Goal: Information Seeking & Learning: Find specific page/section

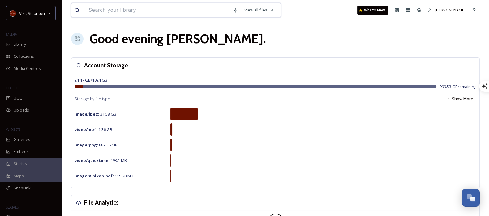
click at [124, 11] on input at bounding box center [158, 10] width 145 height 14
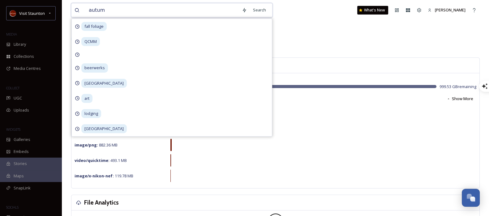
type input "autumn"
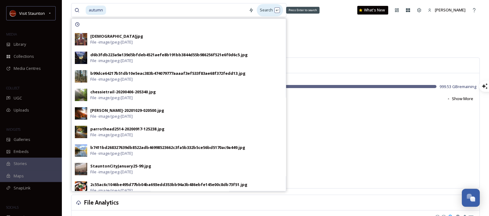
click at [269, 10] on div "Search Press Enter to search" at bounding box center [270, 10] width 26 height 12
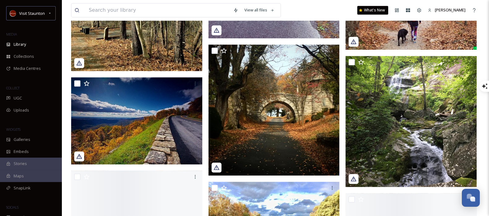
scroll to position [758, 0]
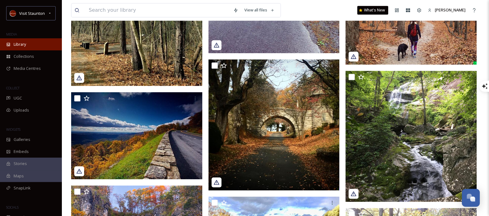
click at [22, 41] on span "Library" at bounding box center [20, 44] width 12 height 6
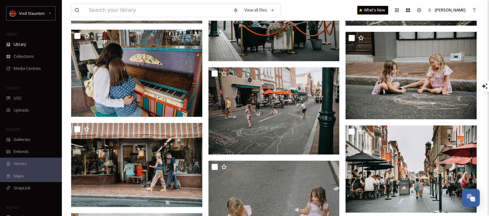
scroll to position [2909, 0]
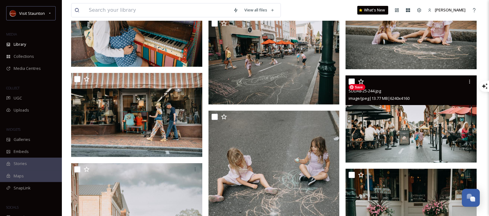
click at [388, 143] on img at bounding box center [411, 120] width 131 height 88
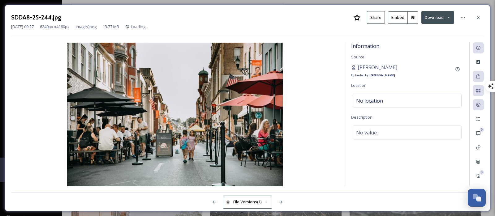
click at [414, 16] on icon at bounding box center [413, 17] width 3 height 3
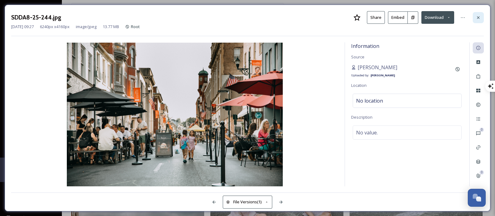
click at [479, 16] on icon at bounding box center [478, 17] width 5 height 5
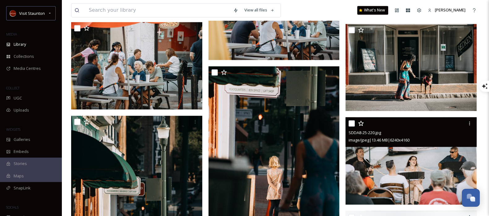
scroll to position [4069, 0]
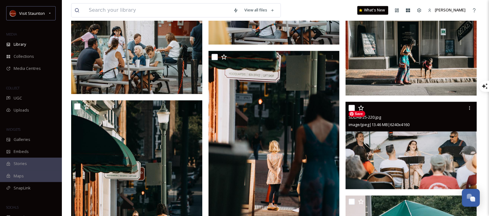
click at [412, 168] on img at bounding box center [411, 146] width 131 height 88
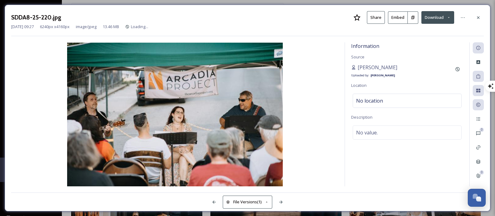
click at [412, 19] on button at bounding box center [413, 17] width 11 height 12
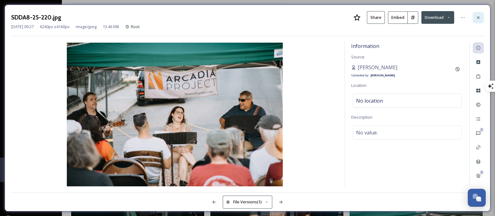
click at [478, 22] on div at bounding box center [478, 17] width 11 height 11
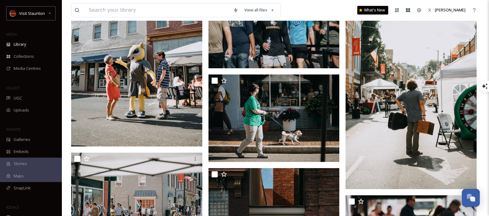
scroll to position [8588, 0]
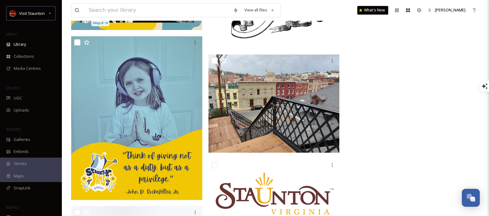
scroll to position [21154, 0]
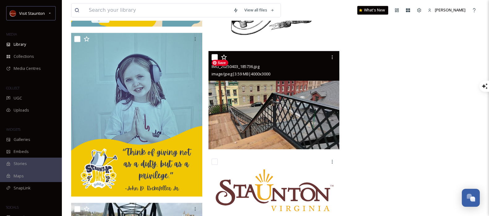
click at [280, 117] on img at bounding box center [274, 100] width 131 height 98
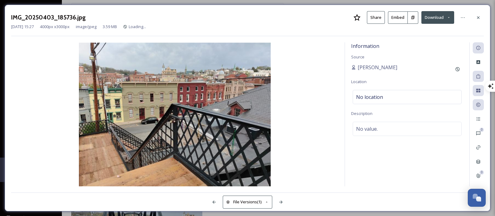
click at [415, 19] on icon at bounding box center [413, 17] width 4 height 4
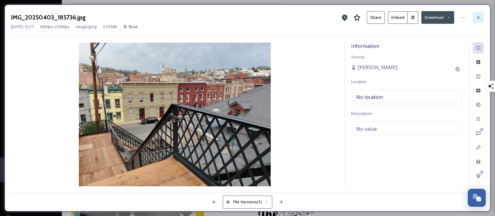
click at [480, 16] on icon at bounding box center [478, 17] width 5 height 5
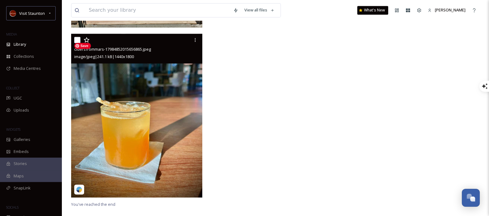
scroll to position [21712, 0]
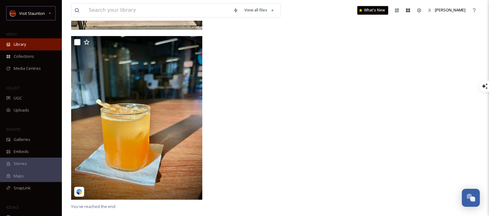
click at [27, 47] on div "Library" at bounding box center [31, 44] width 62 height 12
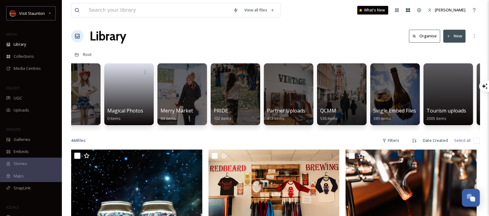
scroll to position [0, 146]
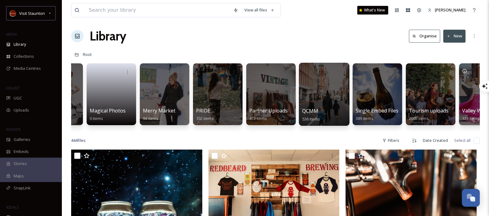
click at [315, 106] on div at bounding box center [324, 94] width 50 height 63
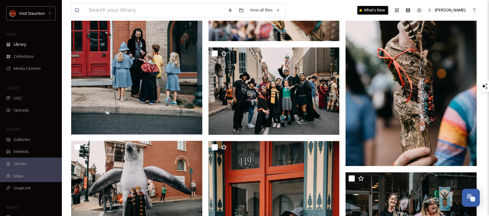
scroll to position [1018, 0]
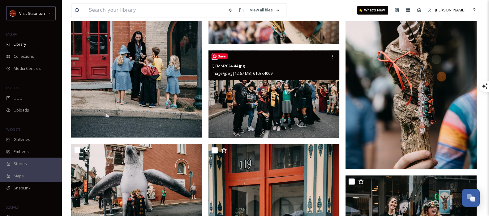
click at [313, 110] on img at bounding box center [274, 94] width 131 height 88
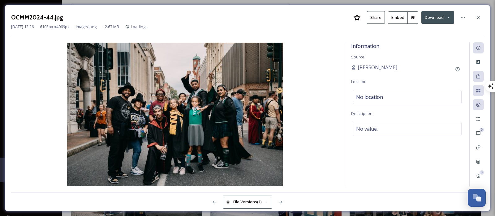
click at [410, 19] on button at bounding box center [413, 17] width 11 height 12
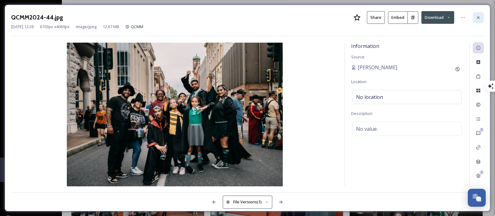
click at [482, 19] on div at bounding box center [478, 17] width 11 height 11
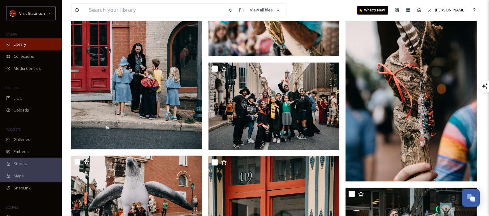
click at [15, 43] on span "Library" at bounding box center [20, 44] width 12 height 6
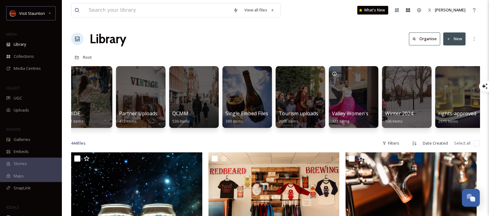
scroll to position [0, 283]
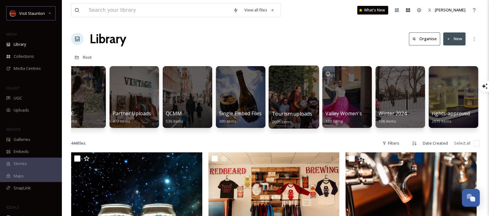
click at [299, 96] on div at bounding box center [294, 97] width 50 height 63
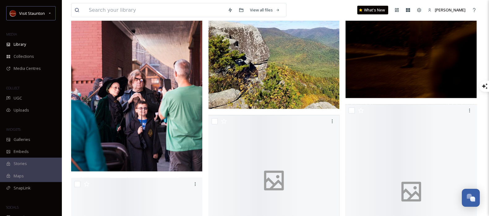
scroll to position [1651, 0]
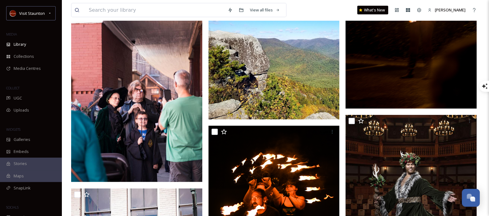
click at [319, 80] on img at bounding box center [274, 54] width 131 height 131
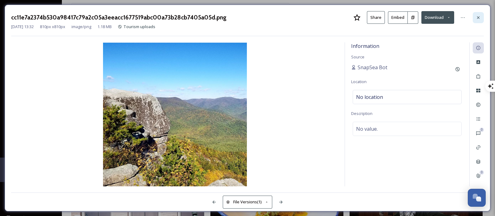
click at [479, 17] on icon at bounding box center [478, 17] width 5 height 5
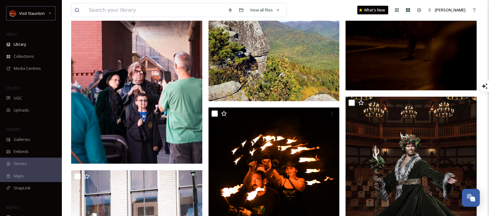
scroll to position [1654, 0]
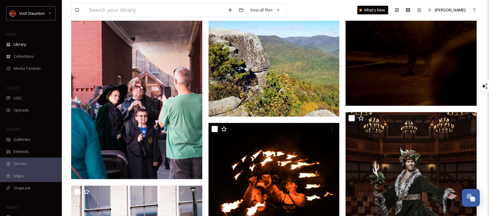
click at [299, 56] on img at bounding box center [274, 51] width 131 height 131
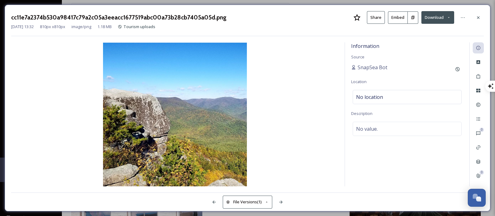
click at [413, 19] on icon at bounding box center [413, 17] width 4 height 4
click at [480, 17] on icon at bounding box center [478, 17] width 5 height 5
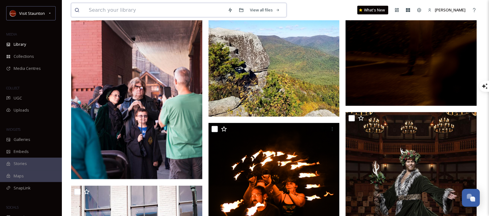
click at [167, 10] on input at bounding box center [155, 10] width 139 height 14
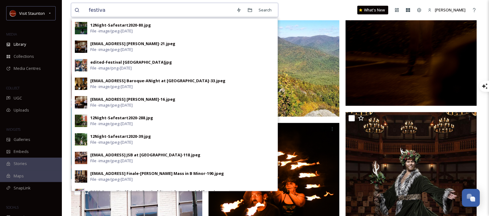
type input "festival"
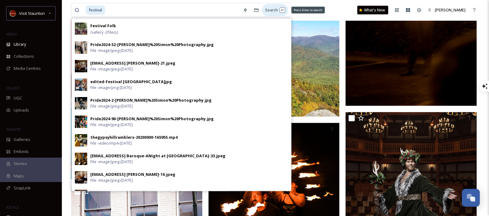
click at [272, 9] on div "Search Press Enter to search" at bounding box center [275, 10] width 26 height 12
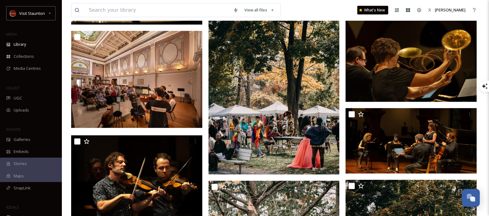
scroll to position [1862, 0]
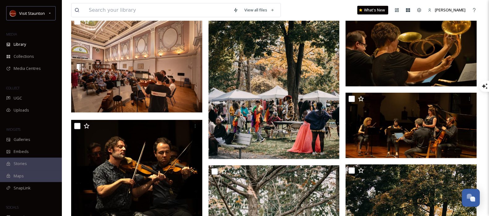
click at [274, 91] on img at bounding box center [274, 61] width 131 height 197
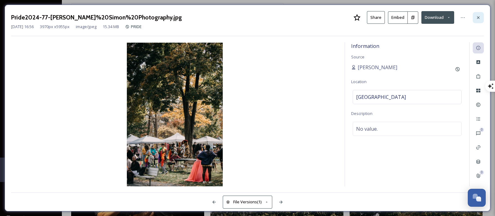
click at [478, 18] on icon at bounding box center [478, 17] width 2 height 2
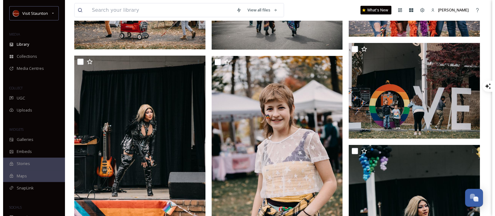
scroll to position [5208, 0]
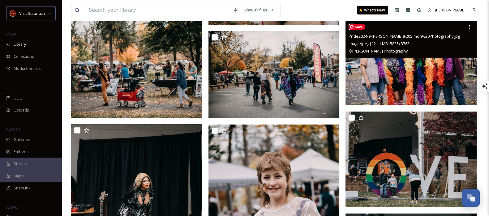
click at [433, 74] on img at bounding box center [411, 63] width 131 height 85
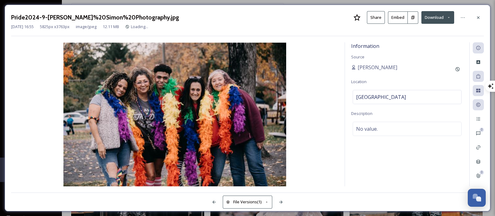
click at [413, 18] on icon at bounding box center [413, 17] width 3 height 3
